Goal: Task Accomplishment & Management: Manage account settings

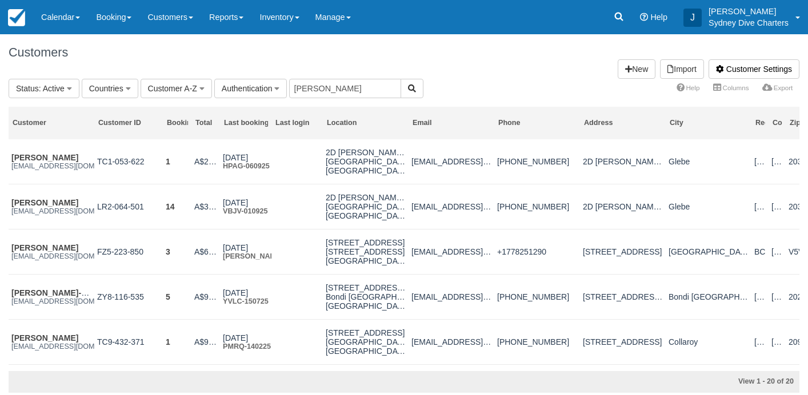
click at [180, 19] on link "Customers" at bounding box center [170, 17] width 62 height 34
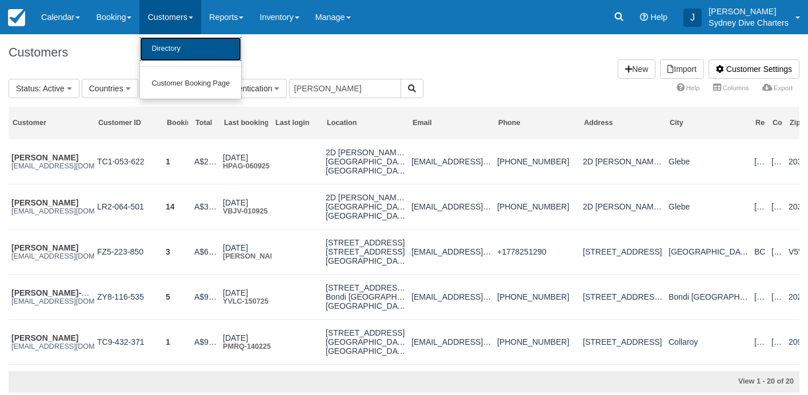
click at [184, 46] on link "Directory" at bounding box center [190, 49] width 101 height 24
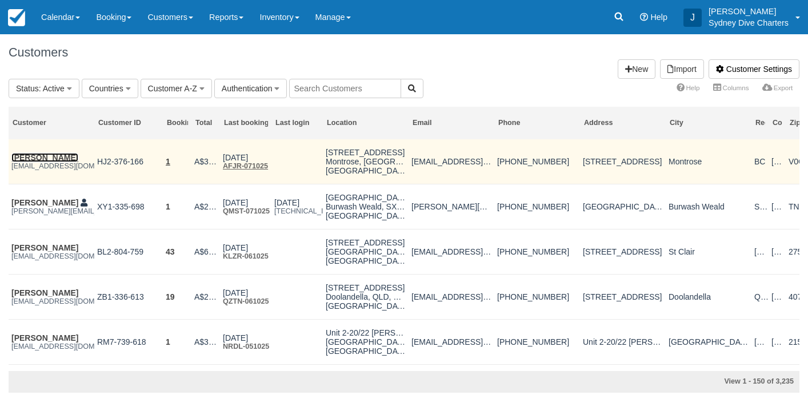
click at [67, 153] on link "[PERSON_NAME]" at bounding box center [44, 157] width 67 height 9
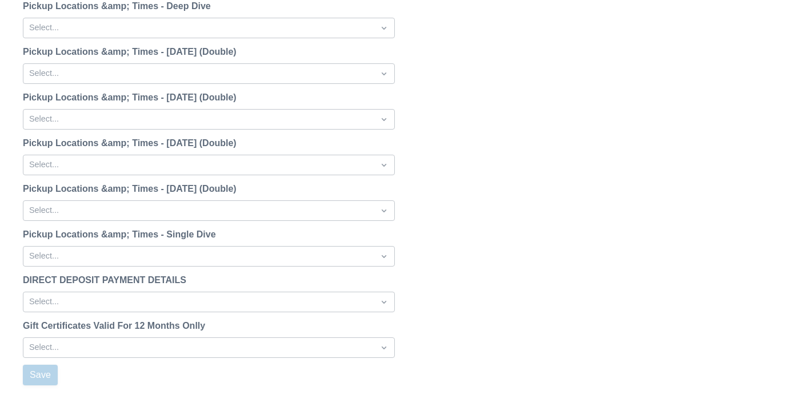
scroll to position [1452, 0]
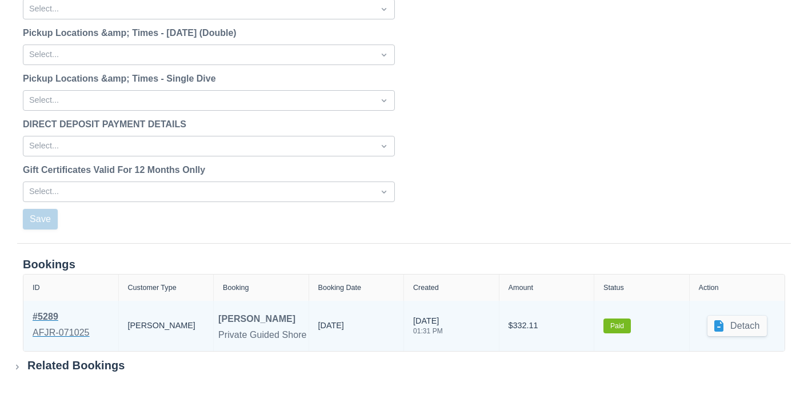
click at [59, 315] on div "# 5289" at bounding box center [61, 317] width 57 height 14
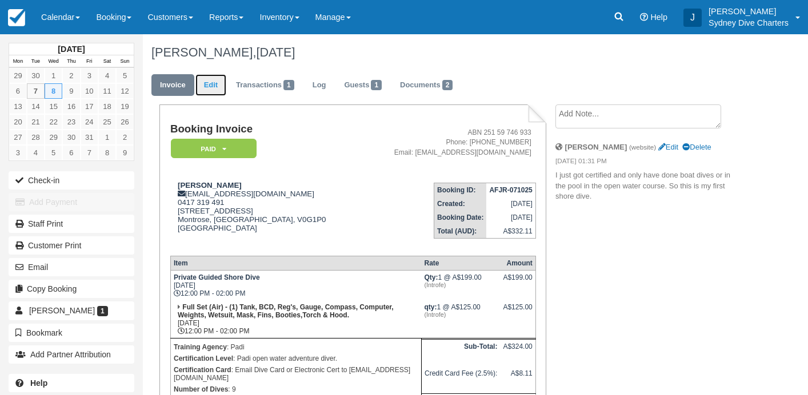
click at [216, 82] on link "Edit" at bounding box center [210, 85] width 31 height 22
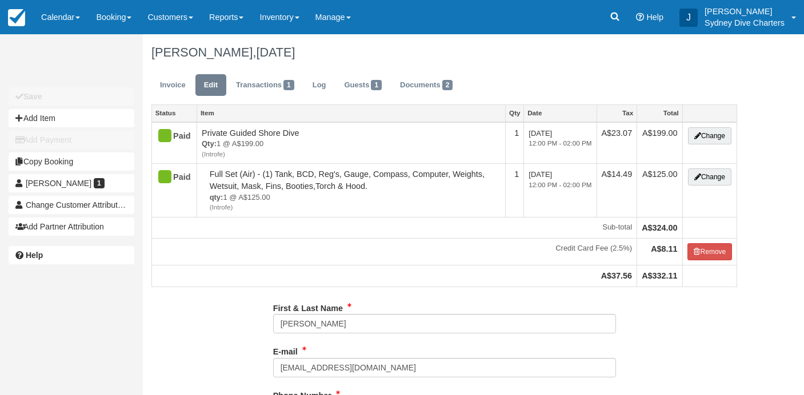
select select "Tropical"
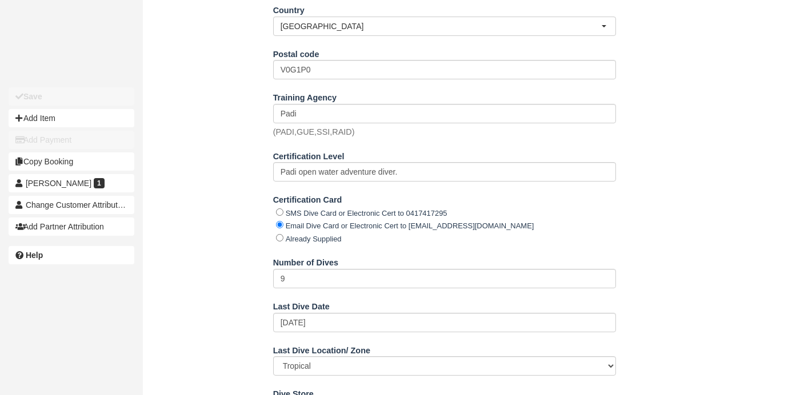
scroll to position [570, 0]
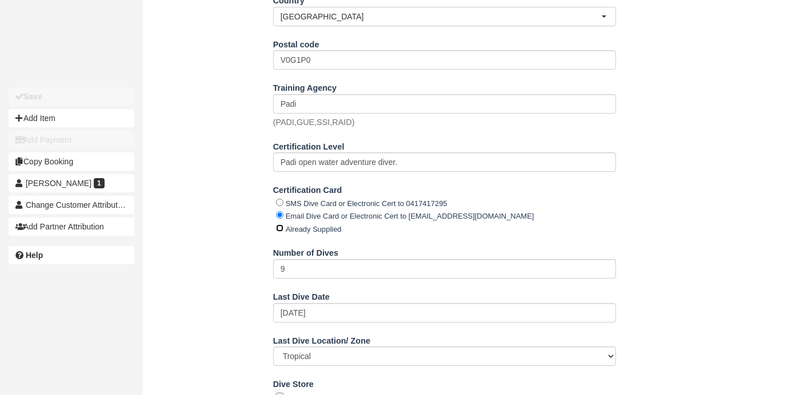
click at [279, 227] on input "Already Supplied" at bounding box center [279, 227] width 7 height 7
radio input "true"
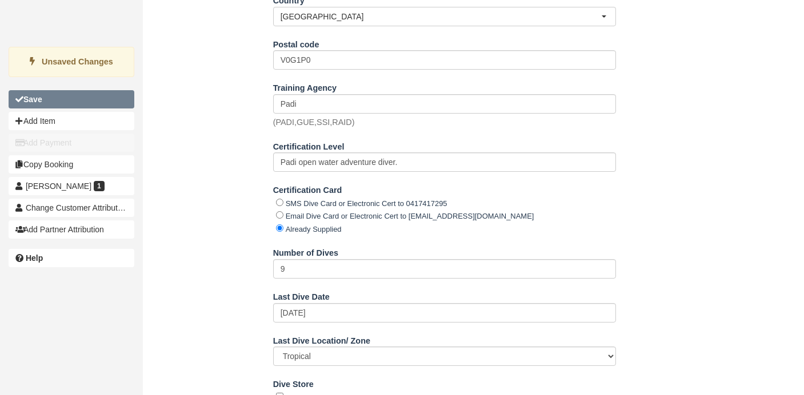
click at [37, 100] on b "Save" at bounding box center [32, 99] width 19 height 9
type input "+61417319491"
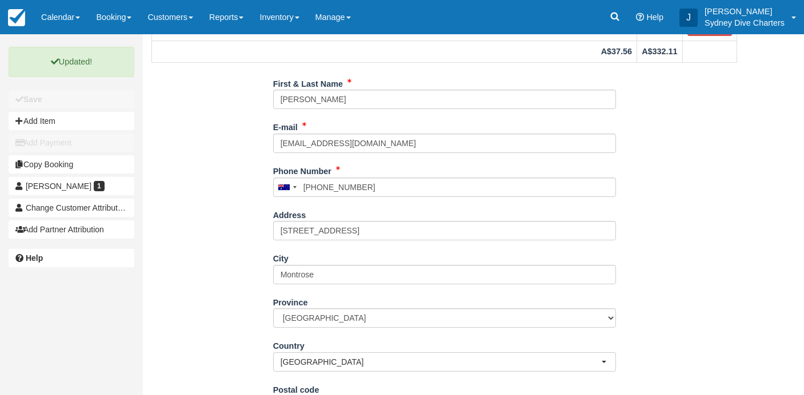
scroll to position [0, 0]
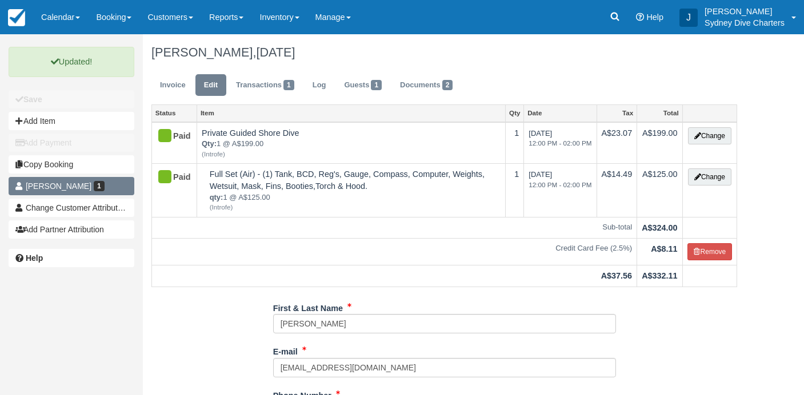
click at [66, 189] on span "[PERSON_NAME]" at bounding box center [59, 186] width 66 height 9
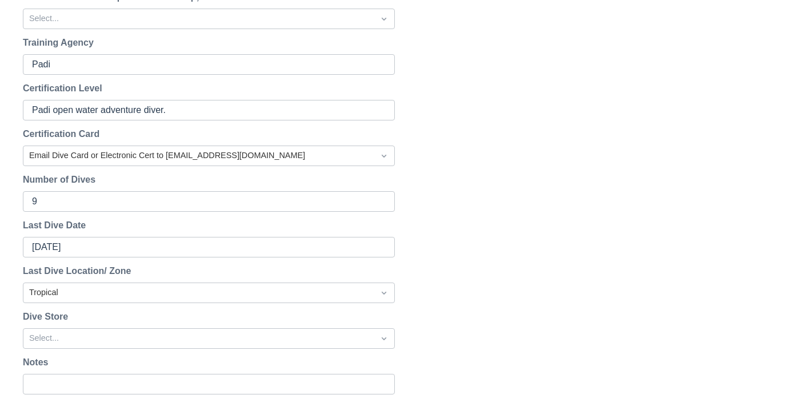
scroll to position [575, 0]
click at [179, 157] on div at bounding box center [198, 155] width 339 height 15
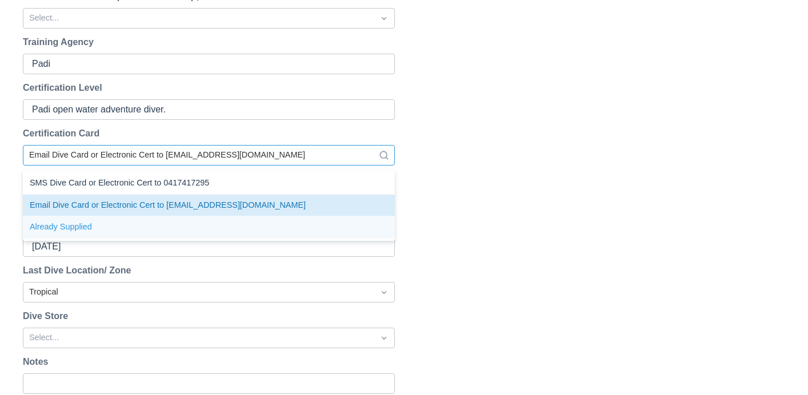
click at [98, 221] on div "Already Supplied" at bounding box center [209, 227] width 372 height 22
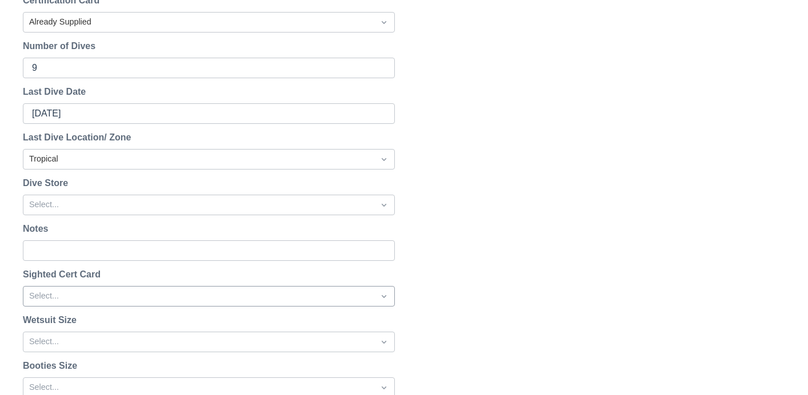
click at [77, 293] on div "Select..." at bounding box center [209, 296] width 372 height 21
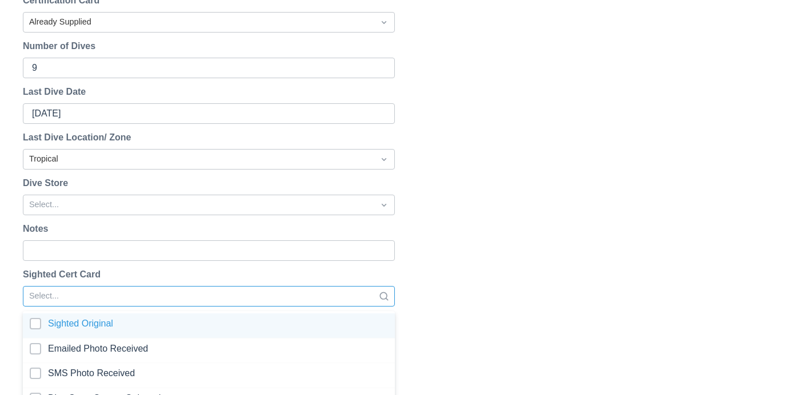
scroll to position [729, 0]
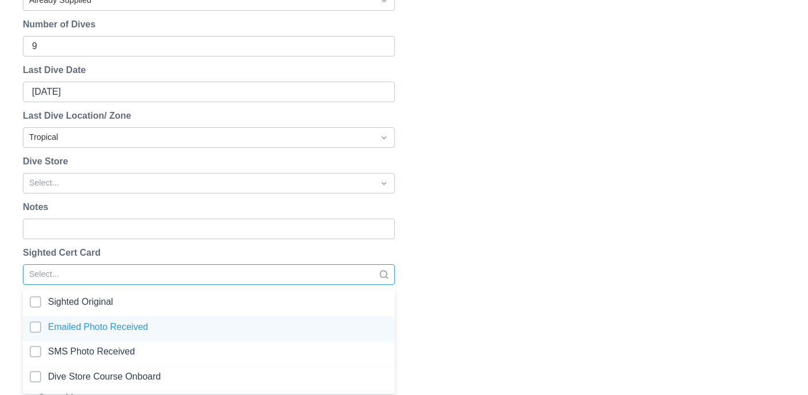
click at [37, 322] on div at bounding box center [209, 329] width 358 height 15
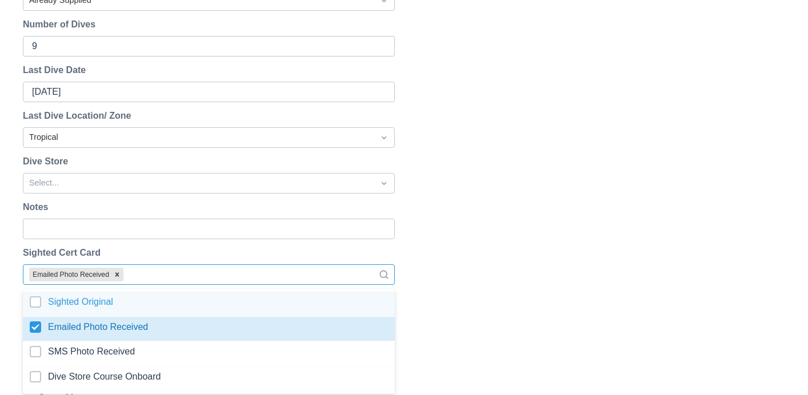
click at [433, 251] on div "Reset Password Send password reset email to richgreg88@gmail.com ? Cancel Send …" at bounding box center [404, 187] width 808 height 1558
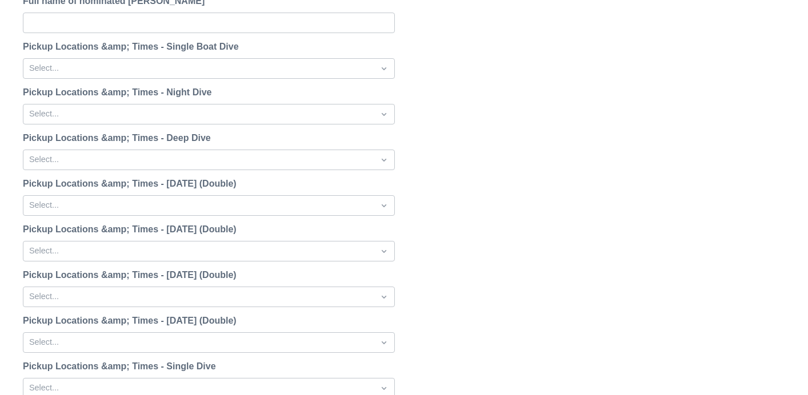
scroll to position [1452, 0]
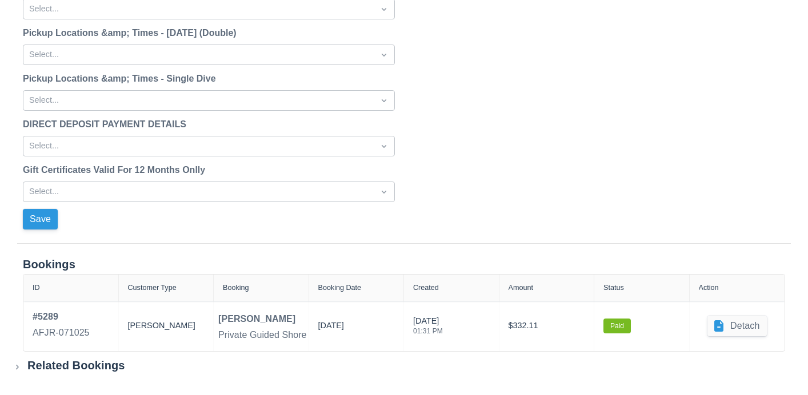
click at [45, 218] on button "Save" at bounding box center [40, 219] width 35 height 21
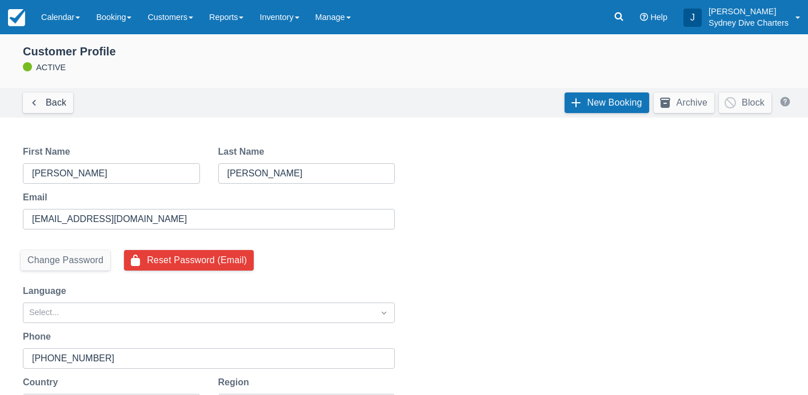
scroll to position [0, 0]
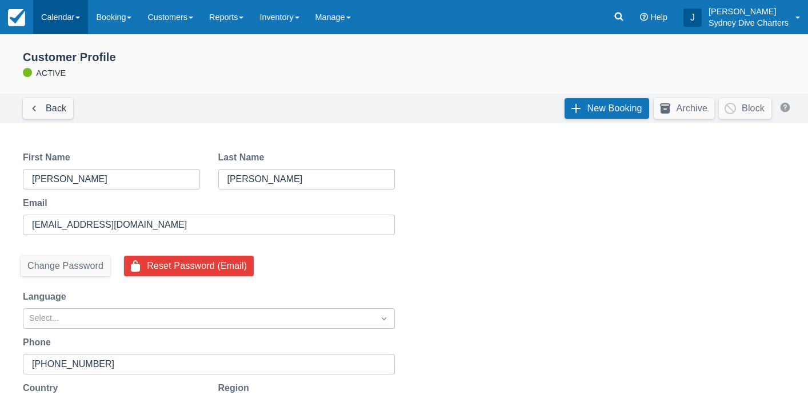
click at [54, 16] on link "Calendar" at bounding box center [60, 17] width 55 height 34
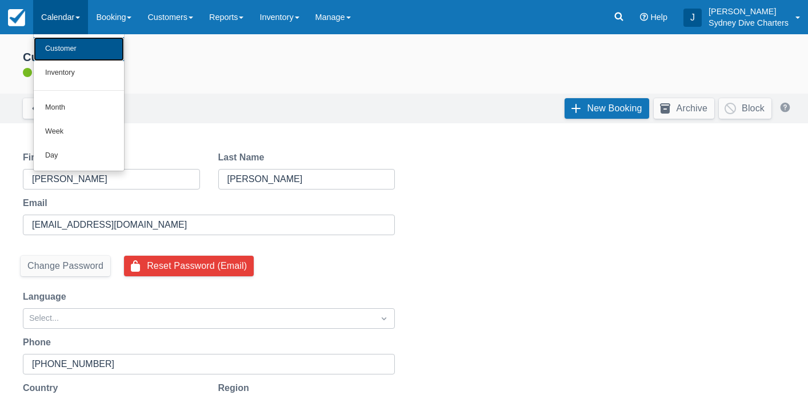
click at [66, 48] on link "Customer" at bounding box center [79, 49] width 90 height 24
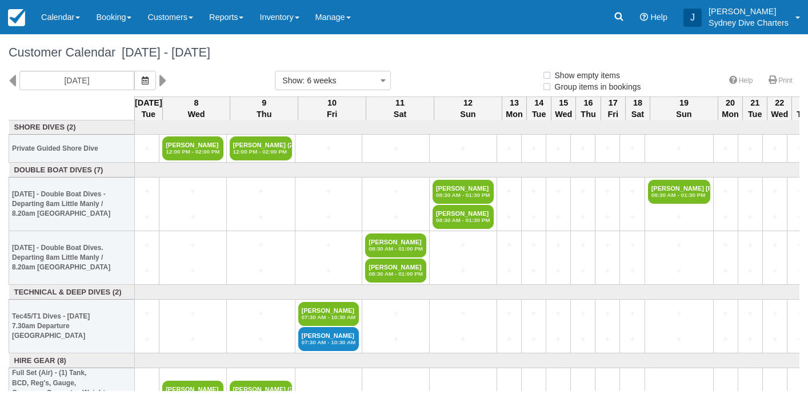
select select
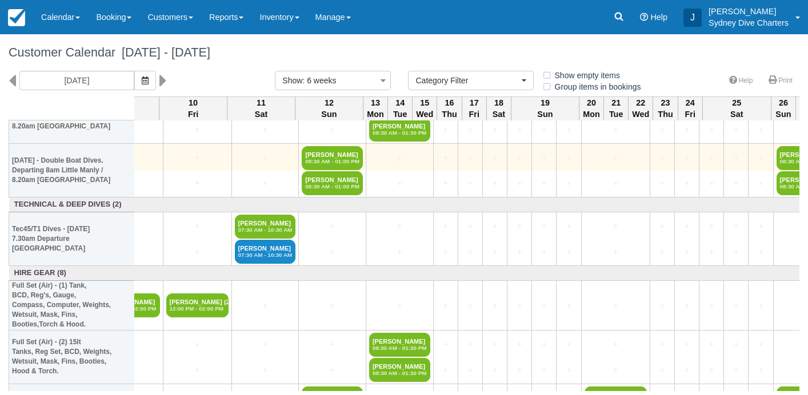
scroll to position [87, 0]
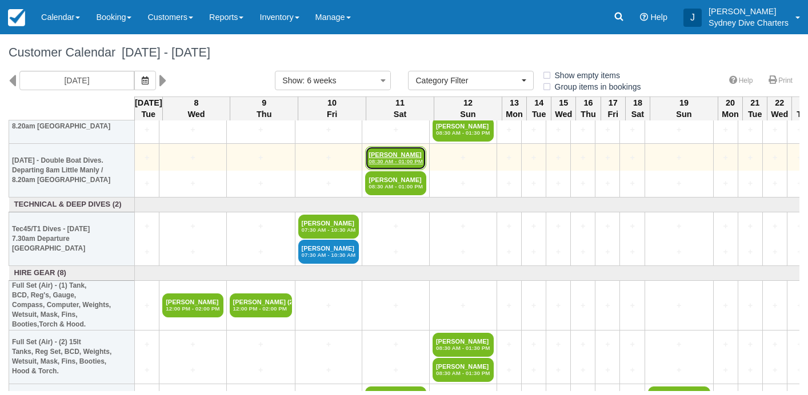
click at [392, 158] on em "08:30 AM - 01:00 PM" at bounding box center [395, 161] width 54 height 7
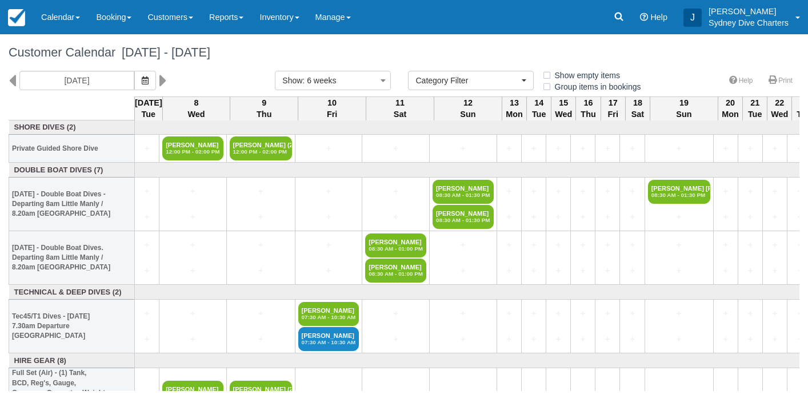
select select
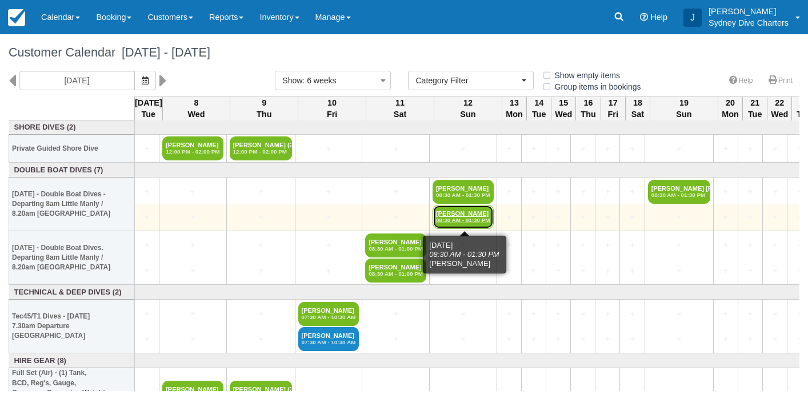
click at [465, 214] on link "Eddy Moore 08:30 AM - 01:30 PM" at bounding box center [462, 217] width 61 height 24
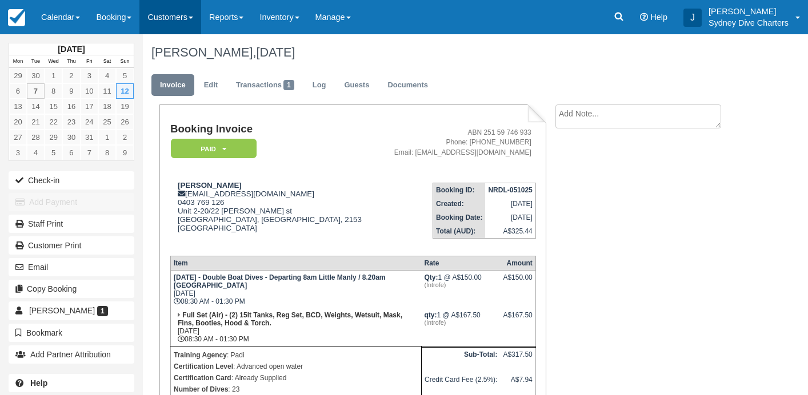
click at [184, 19] on link "Customers" at bounding box center [170, 17] width 62 height 34
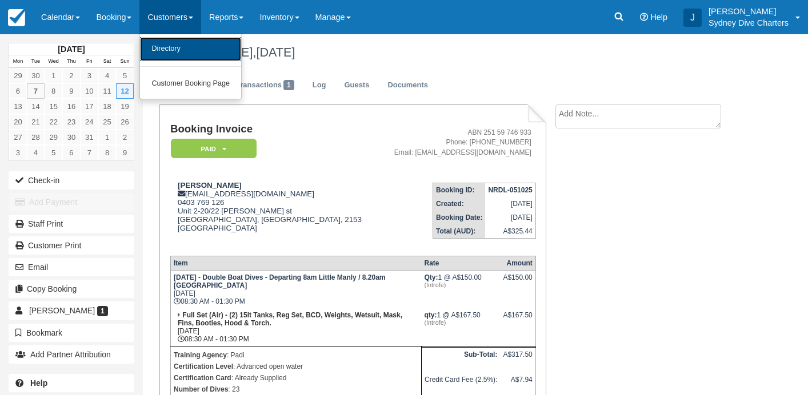
click at [191, 51] on link "Directory" at bounding box center [190, 49] width 101 height 24
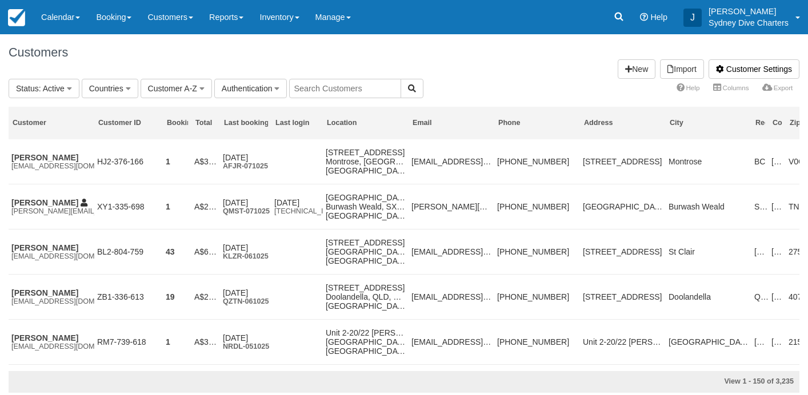
click at [349, 89] on input "text" at bounding box center [345, 88] width 112 height 19
type input "paul"
